Goal: Check status: Check status

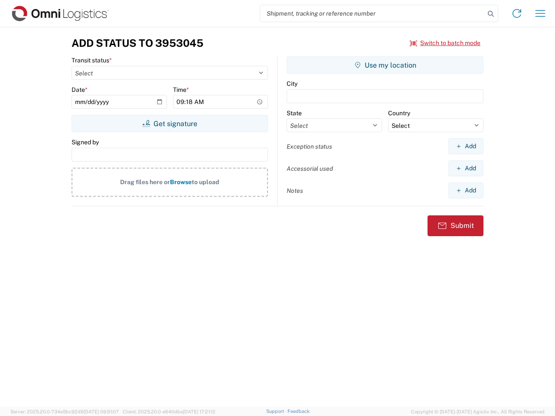
click at [372, 13] on input "search" at bounding box center [372, 13] width 224 height 16
click at [491, 14] on icon at bounding box center [491, 14] width 12 height 12
click at [517, 13] on icon at bounding box center [517, 14] width 14 height 14
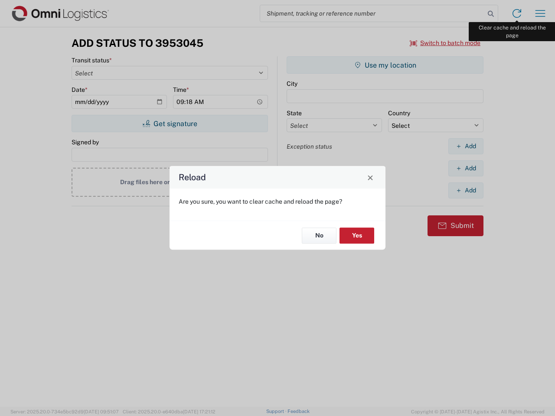
click at [540, 13] on div "Reload Are you sure, you want to clear cache and reload the page? No Yes" at bounding box center [277, 208] width 555 height 416
click at [445, 43] on div "Reload Are you sure, you want to clear cache and reload the page? No Yes" at bounding box center [277, 208] width 555 height 416
click at [169, 124] on div "Reload Are you sure, you want to clear cache and reload the page? No Yes" at bounding box center [277, 208] width 555 height 416
click at [385, 65] on div "Reload Are you sure, you want to clear cache and reload the page? No Yes" at bounding box center [277, 208] width 555 height 416
click at [465, 146] on div "Reload Are you sure, you want to clear cache and reload the page? No Yes" at bounding box center [277, 208] width 555 height 416
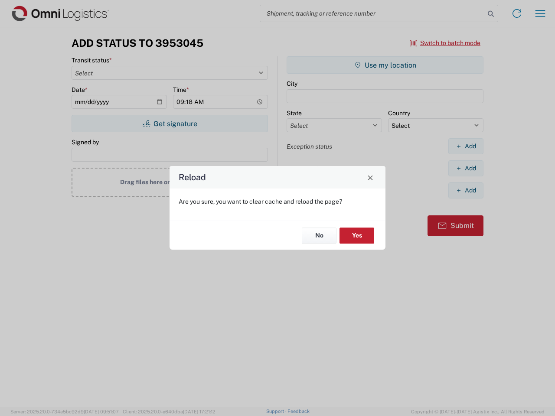
click at [465, 168] on div "Reload Are you sure, you want to clear cache and reload the page? No Yes" at bounding box center [277, 208] width 555 height 416
click at [465, 190] on div "Reload Are you sure, you want to clear cache and reload the page? No Yes" at bounding box center [277, 208] width 555 height 416
